Goal: Information Seeking & Learning: Learn about a topic

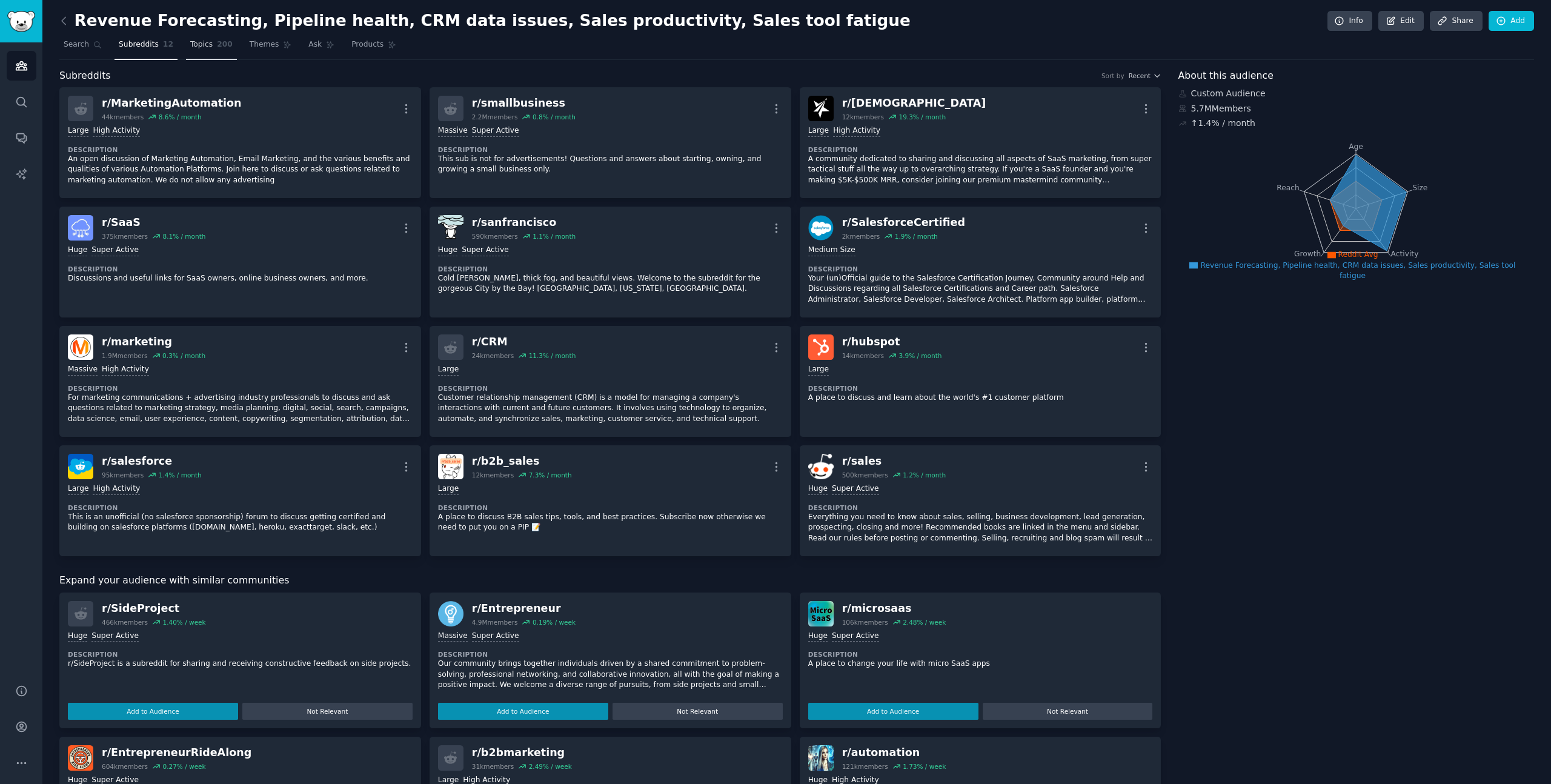
click at [198, 47] on span "Topics" at bounding box center [201, 45] width 22 height 11
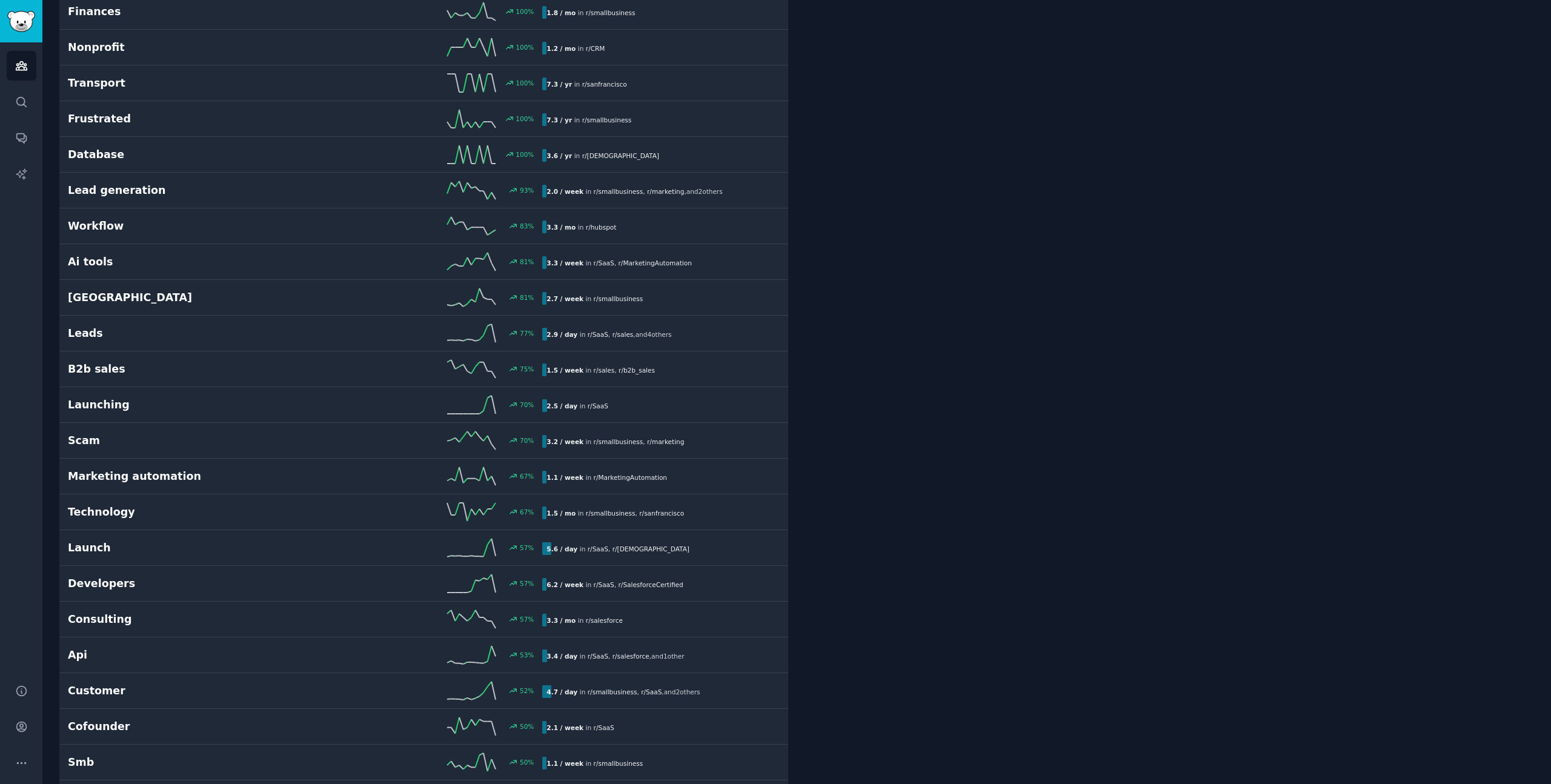
scroll to position [781, 0]
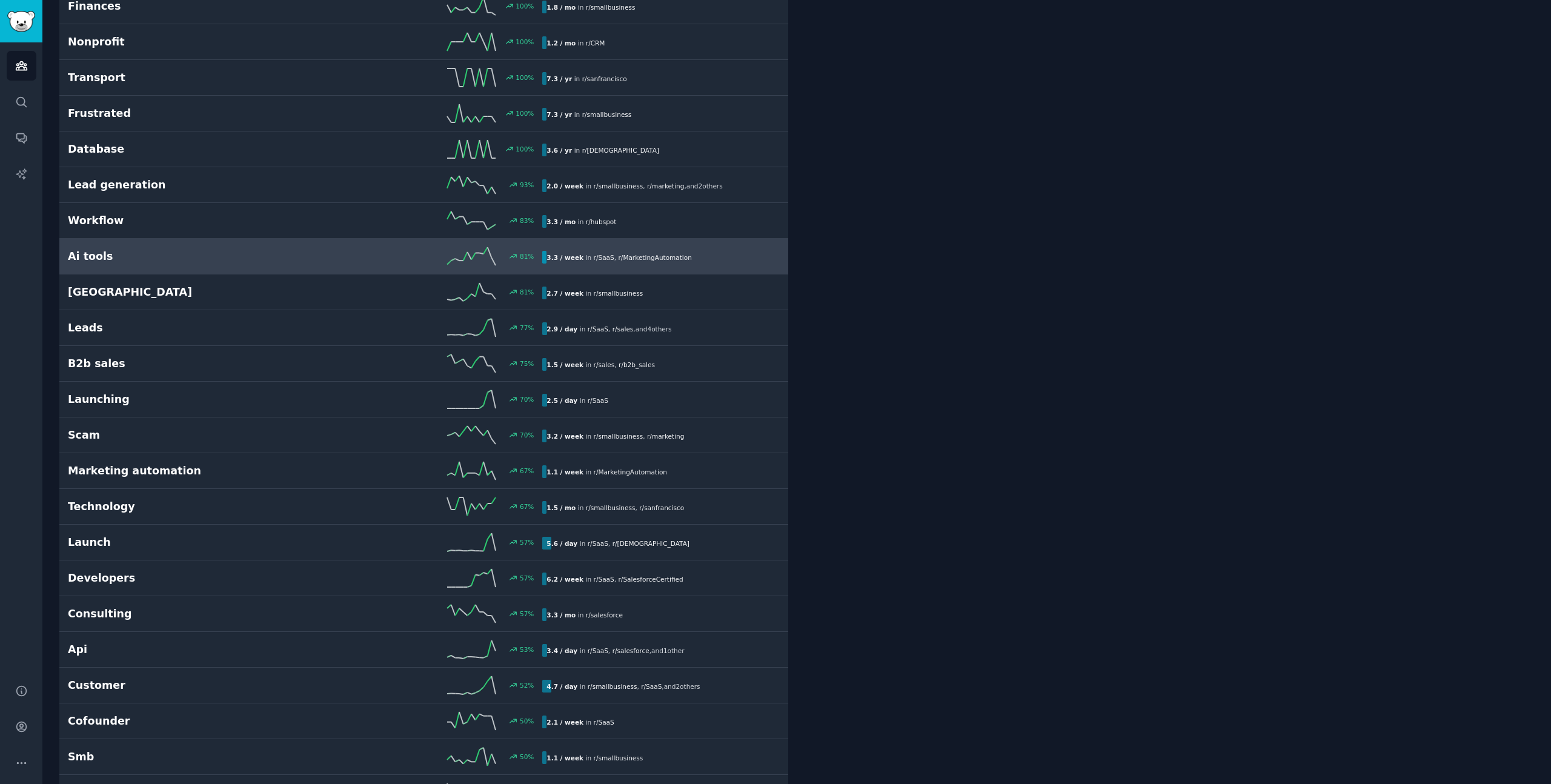
click at [86, 256] on h2 "Ai tools" at bounding box center [187, 256] width 238 height 15
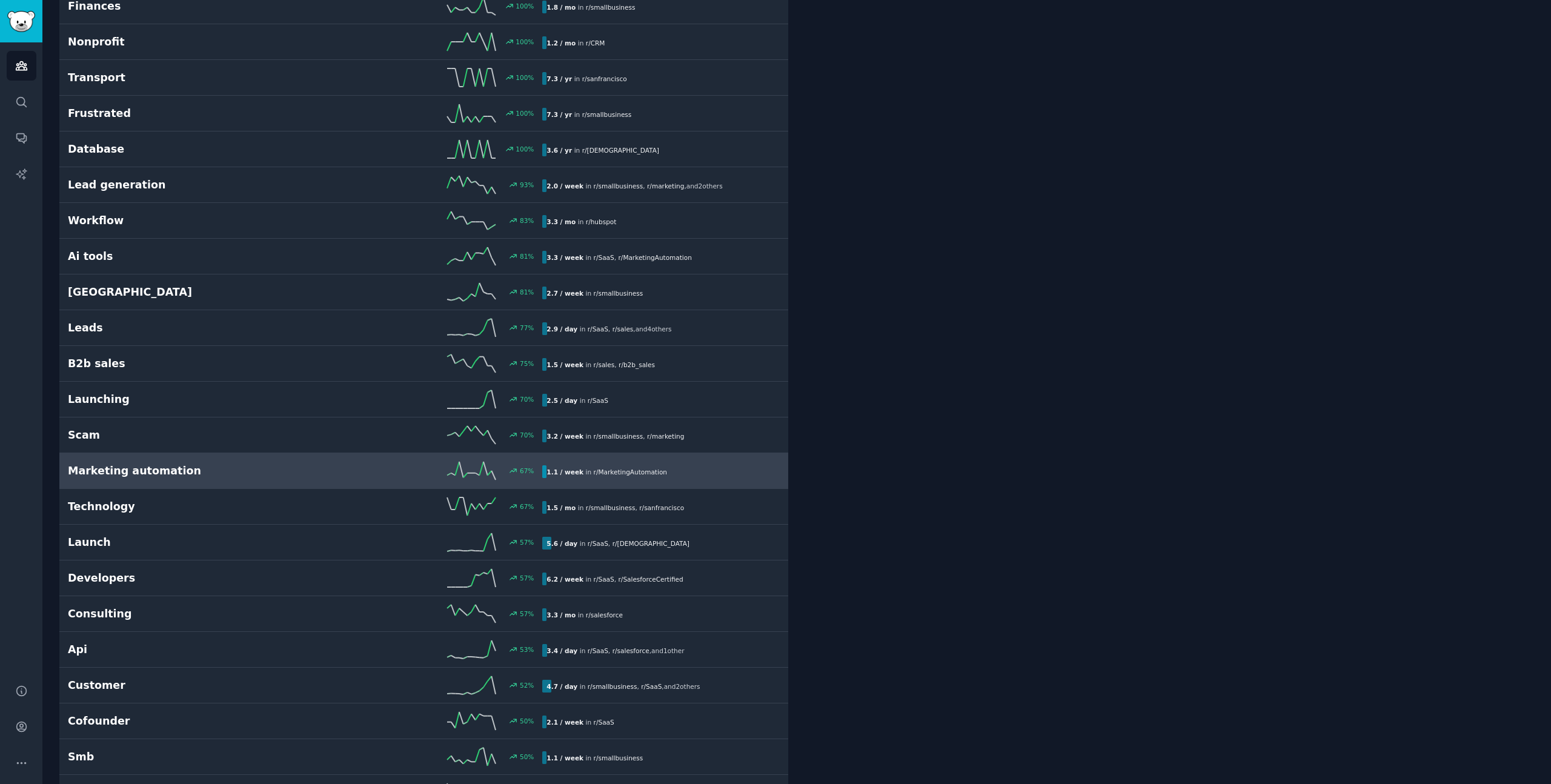
click at [99, 473] on h2 "Marketing automation" at bounding box center [187, 471] width 238 height 15
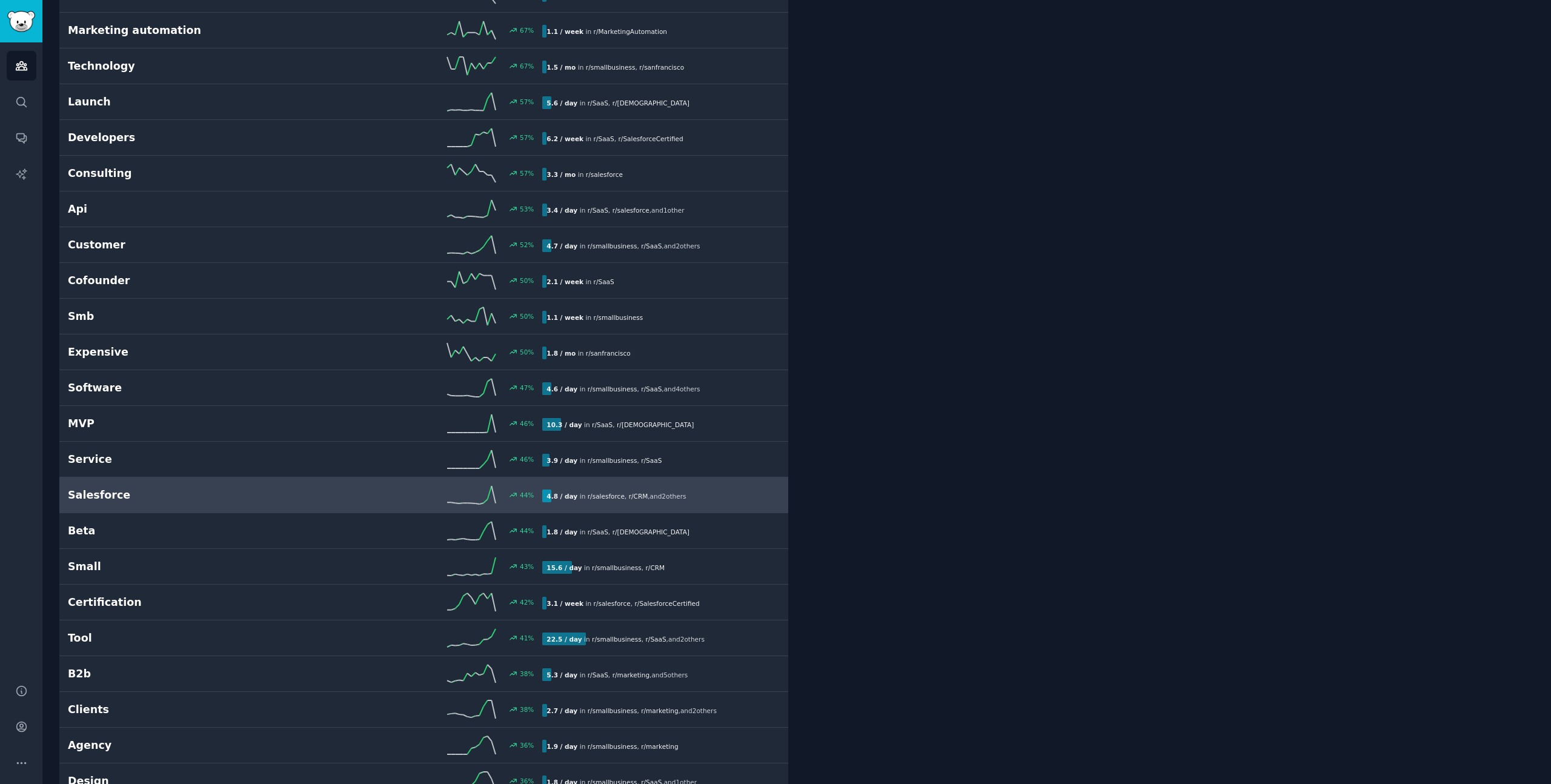
scroll to position [1227, 0]
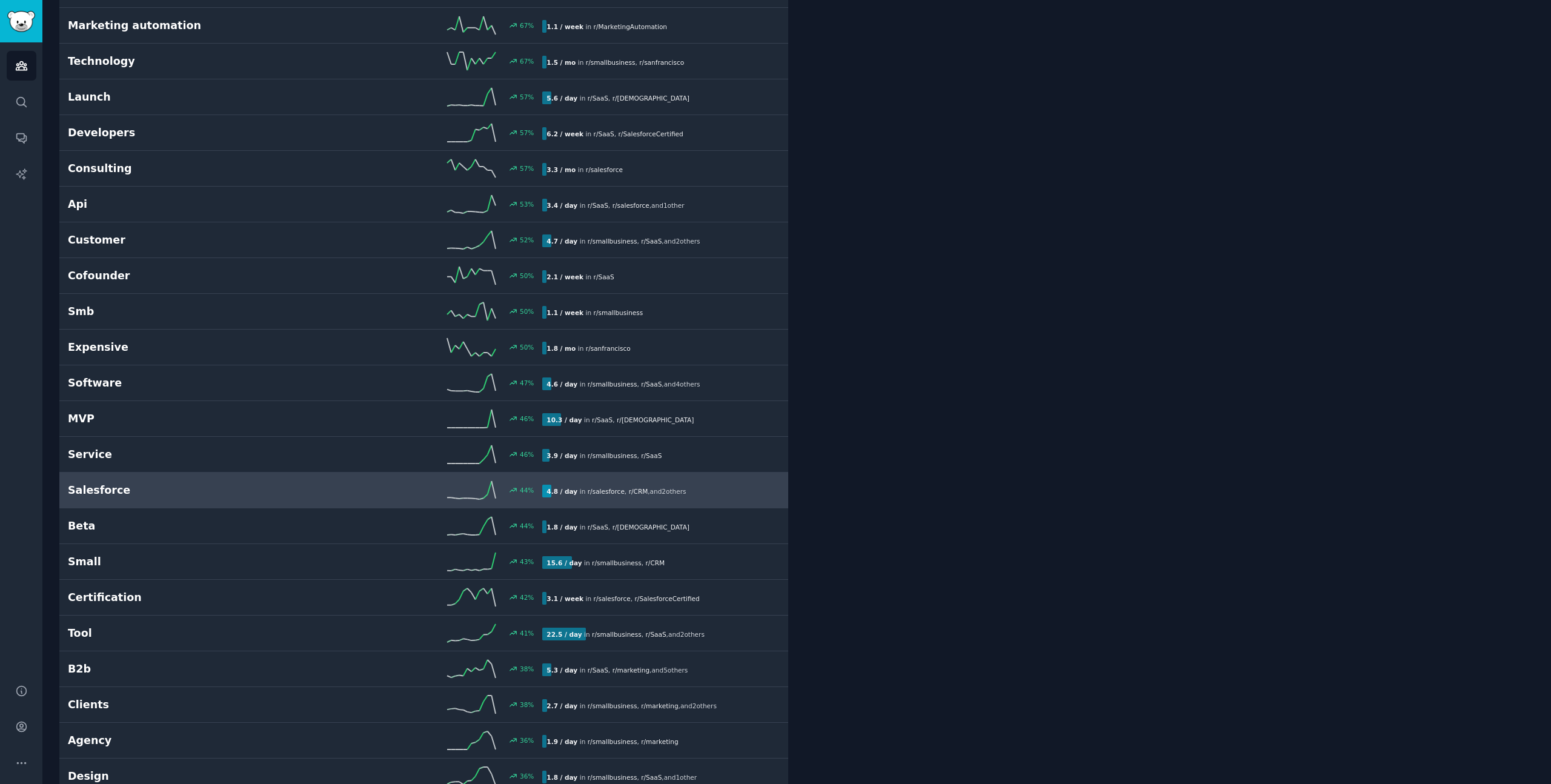
click at [96, 489] on h2 "Salesforce" at bounding box center [187, 490] width 238 height 15
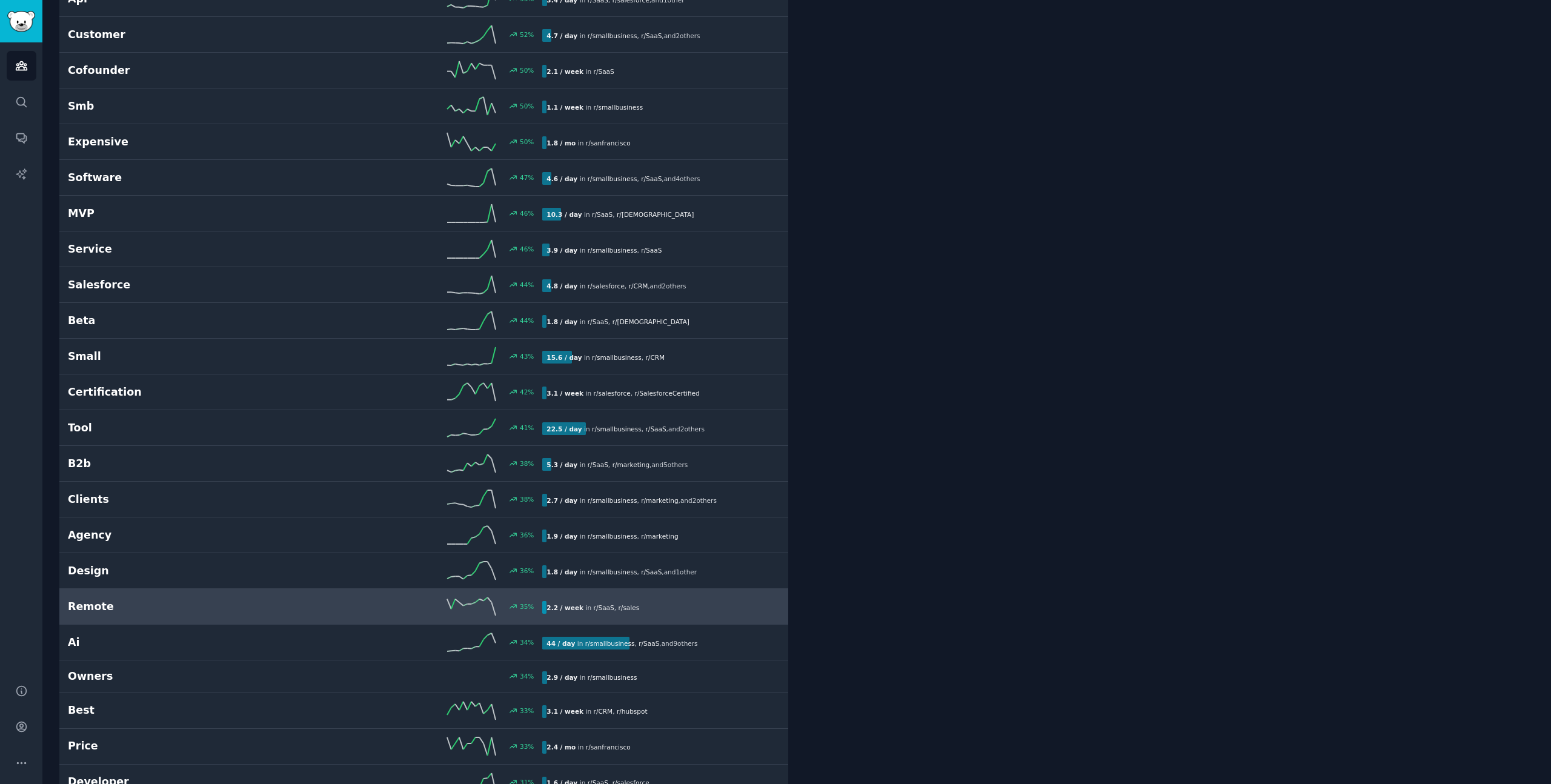
scroll to position [1435, 0]
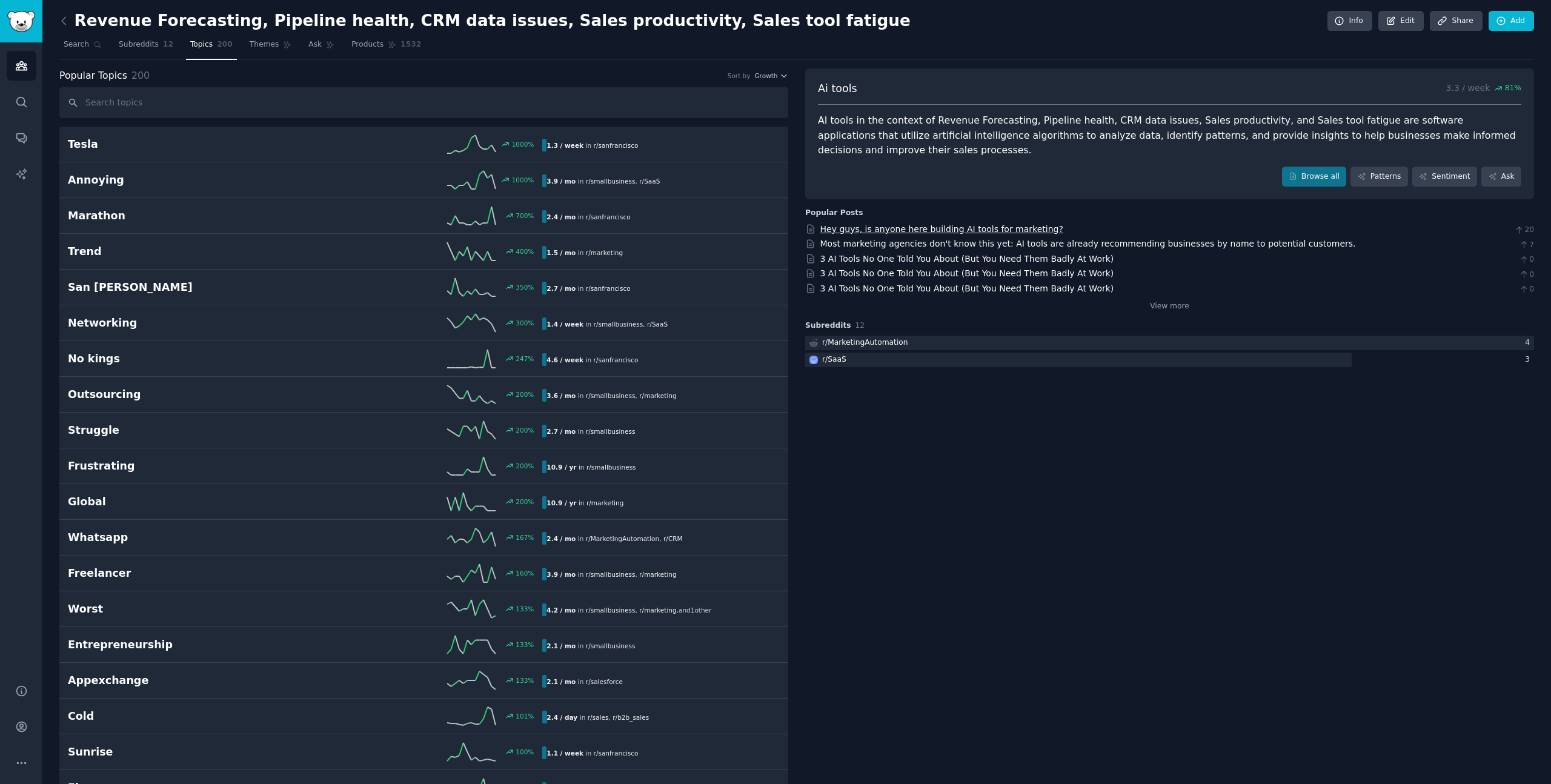
click at [980, 229] on link "Hey guys, is anyone here building AI tools for marketing?" at bounding box center [942, 229] width 243 height 10
